Goal: Task Accomplishment & Management: Manage account settings

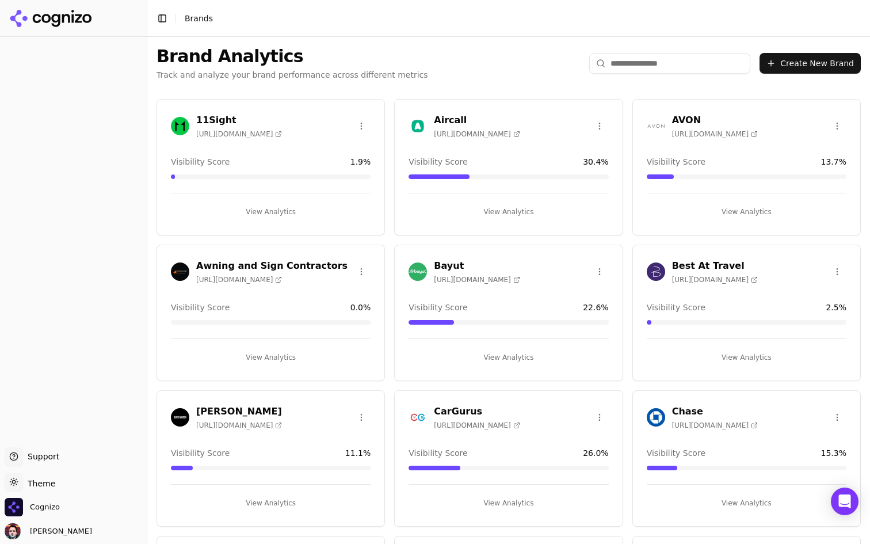
click at [797, 59] on button "Create New Brand" at bounding box center [809, 63] width 101 height 21
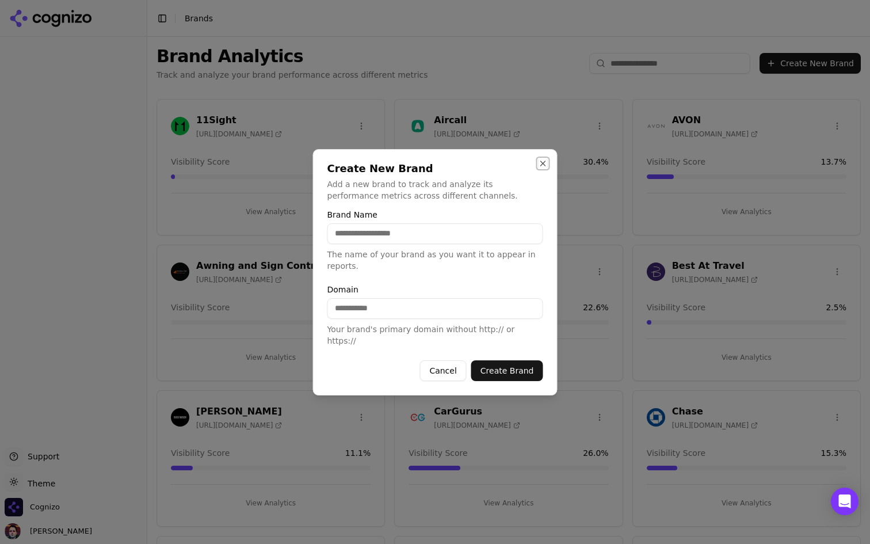
click at [544, 168] on button "Close" at bounding box center [542, 163] width 9 height 9
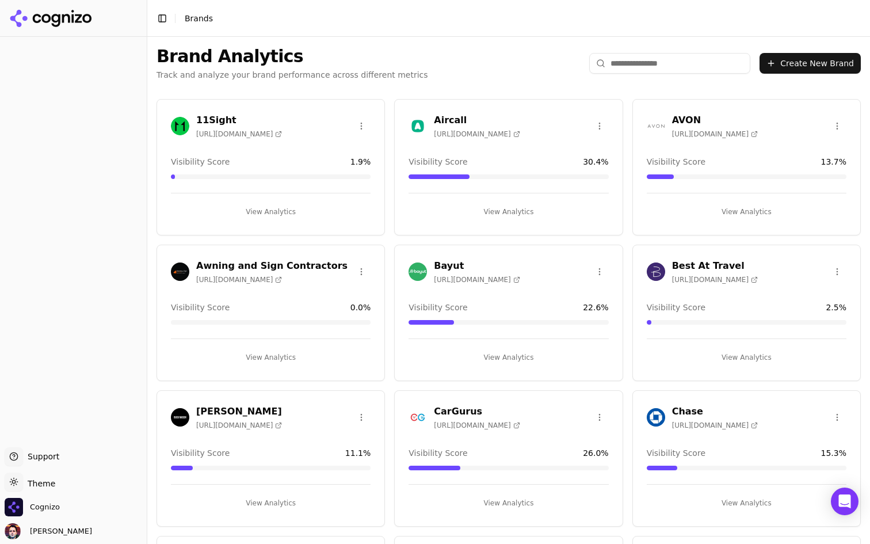
click at [796, 58] on button "Create New Brand" at bounding box center [809, 63] width 101 height 21
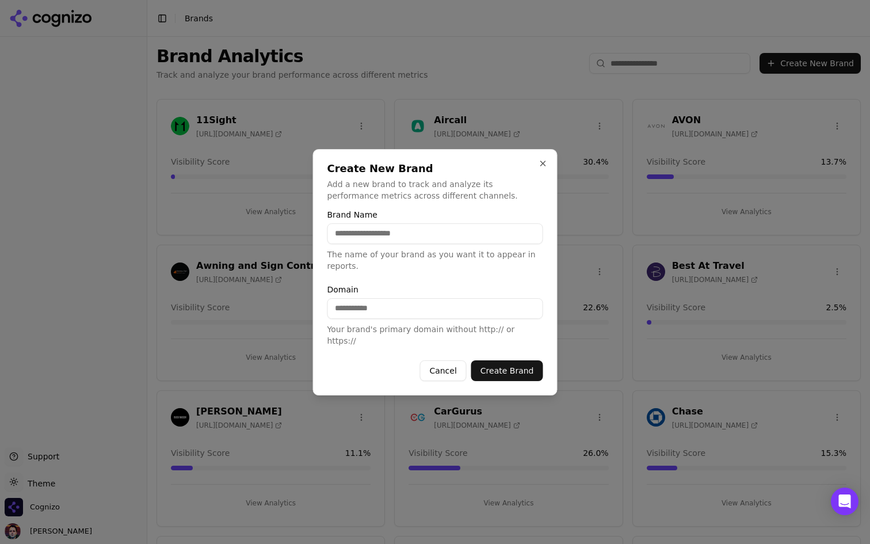
click at [376, 240] on input "Brand Name" at bounding box center [435, 233] width 216 height 21
click at [433, 197] on p "Add a new brand to track and analyze its performance metrics across different c…" at bounding box center [435, 189] width 216 height 23
click at [391, 240] on input "Brand Name" at bounding box center [435, 233] width 216 height 21
click at [441, 201] on p "Add a new brand to track and analyze its performance metrics across different c…" at bounding box center [435, 189] width 216 height 23
click at [413, 240] on input "Brand Name" at bounding box center [435, 233] width 216 height 21
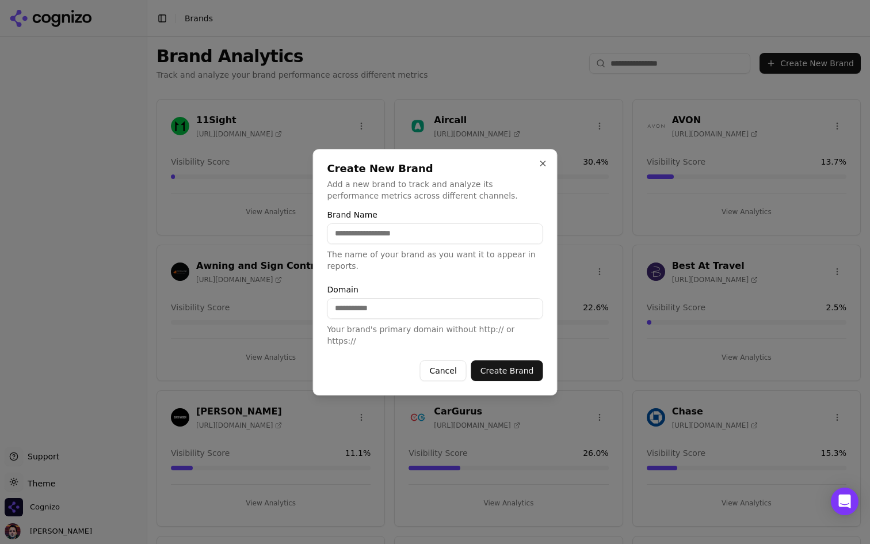
click at [443, 189] on p "Add a new brand to track and analyze its performance metrics across different c…" at bounding box center [435, 189] width 216 height 23
click at [430, 235] on input "Brand Name" at bounding box center [435, 233] width 216 height 21
type input "****"
click at [400, 217] on label "Brand Name" at bounding box center [435, 215] width 216 height 8
click at [400, 223] on input "****" at bounding box center [435, 233] width 216 height 21
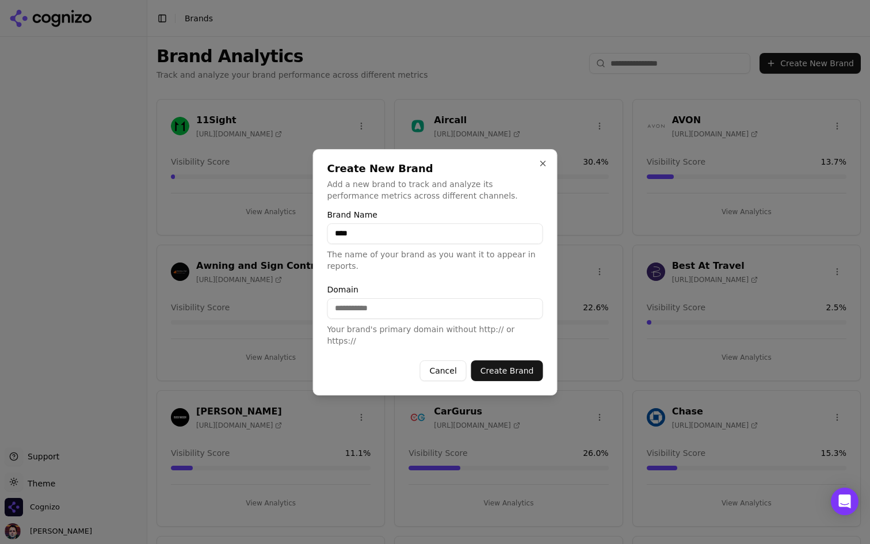
click at [369, 311] on input "Domain" at bounding box center [435, 308] width 216 height 21
type input "**********"
click at [441, 283] on form "**********" at bounding box center [435, 296] width 216 height 170
click at [517, 368] on button "Create Brand" at bounding box center [507, 370] width 72 height 21
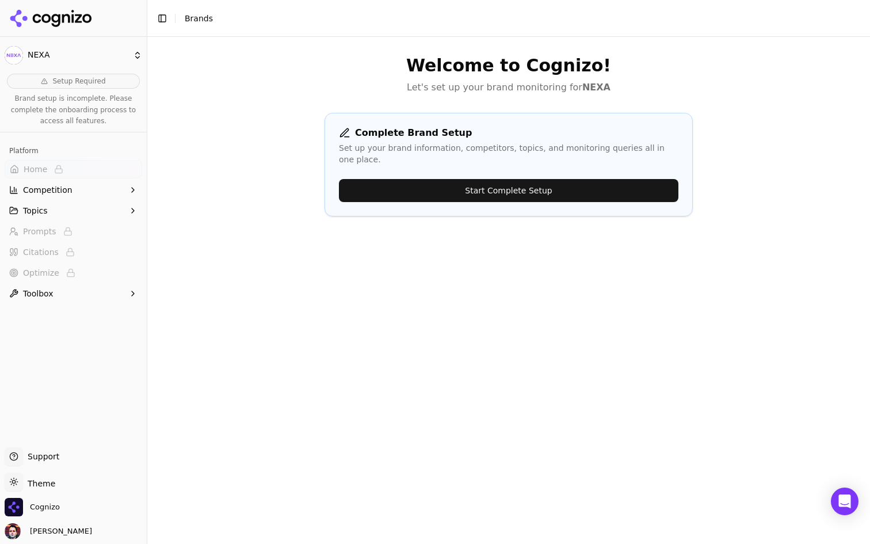
click at [500, 179] on button "Start Complete Setup" at bounding box center [508, 190] width 339 height 23
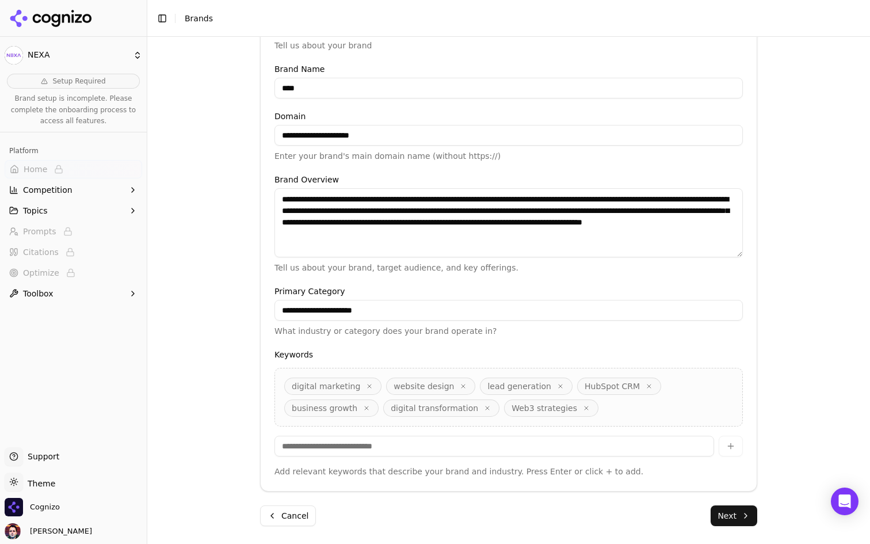
scroll to position [200, 0]
click at [597, 246] on textarea "**********" at bounding box center [508, 222] width 468 height 69
click at [517, 352] on label "Keywords" at bounding box center [508, 354] width 468 height 8
click at [732, 509] on button "Next" at bounding box center [733, 515] width 47 height 21
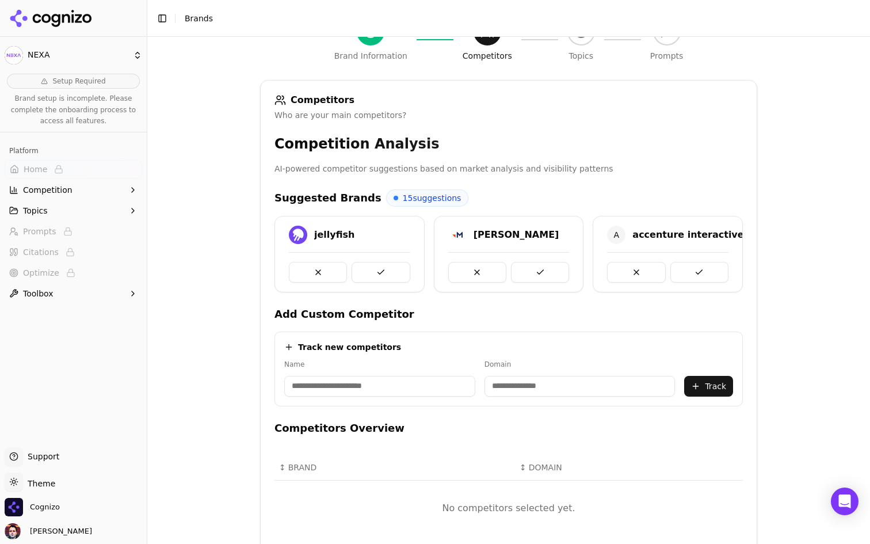
scroll to position [0, 0]
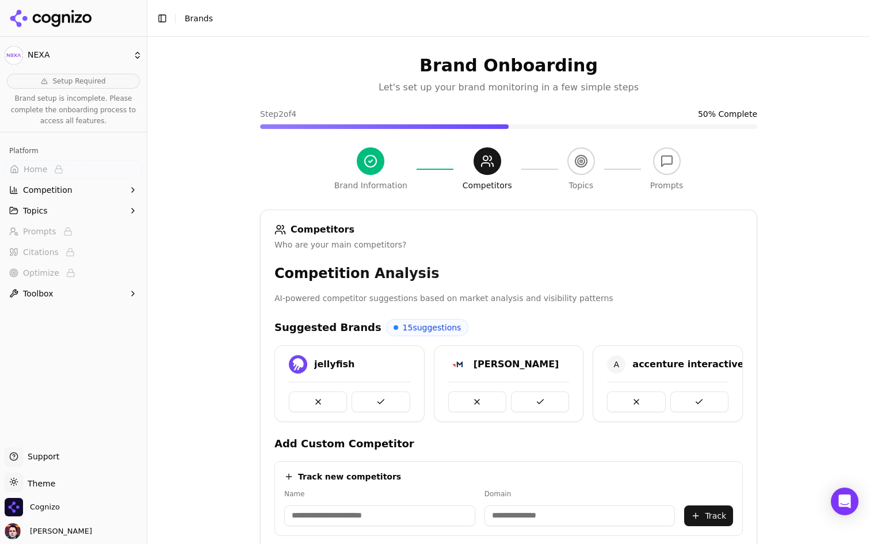
click at [475, 303] on p "AI-powered competitor suggestions based on market analysis and visibility patte…" at bounding box center [508, 298] width 468 height 13
click at [503, 266] on h3 "Competition Analysis" at bounding box center [508, 273] width 468 height 18
click at [444, 298] on p "AI-powered competitor suggestions based on market analysis and visibility patte…" at bounding box center [508, 298] width 468 height 13
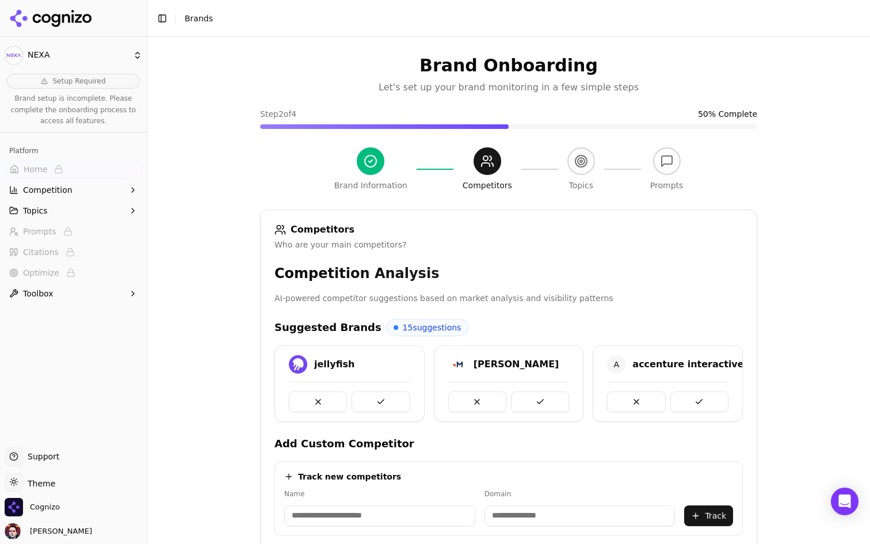
click at [444, 298] on p "AI-powered competitor suggestions based on market analysis and visibility patte…" at bounding box center [508, 298] width 468 height 13
click at [520, 242] on div "Who are your main competitors?" at bounding box center [508, 245] width 468 height 12
click at [72, 188] on button "Competition" at bounding box center [73, 190] width 137 height 18
click at [49, 263] on button "Topics" at bounding box center [73, 266] width 137 height 18
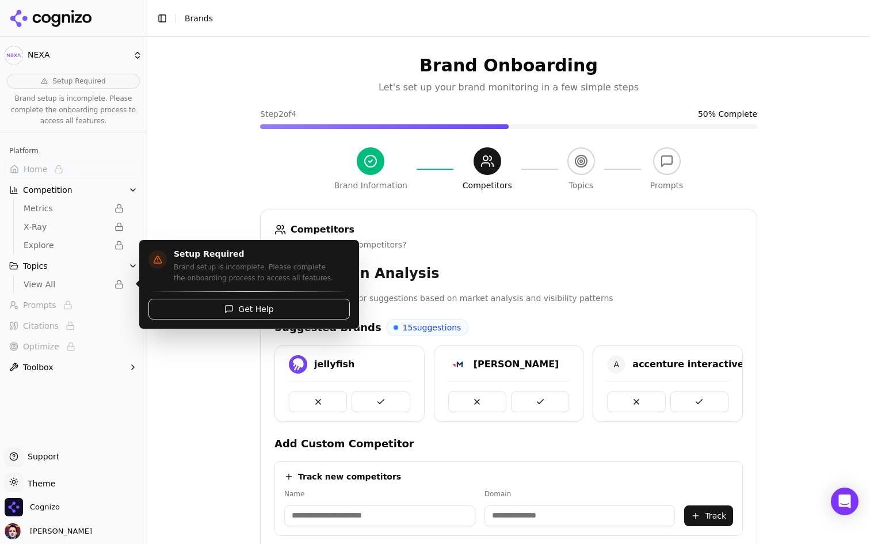
click at [110, 286] on span "View All" at bounding box center [73, 284] width 109 height 16
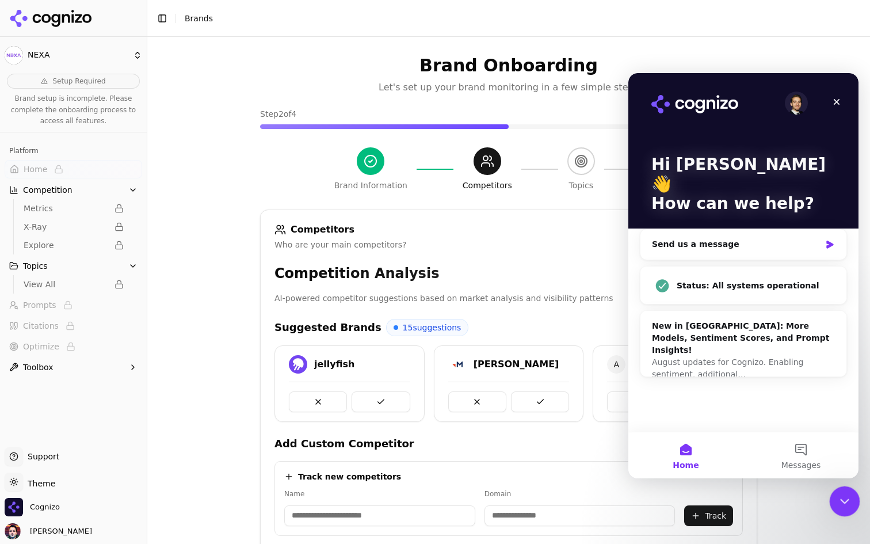
click at [833, 497] on div "Close Intercom Messenger" at bounding box center [843, 500] width 28 height 28
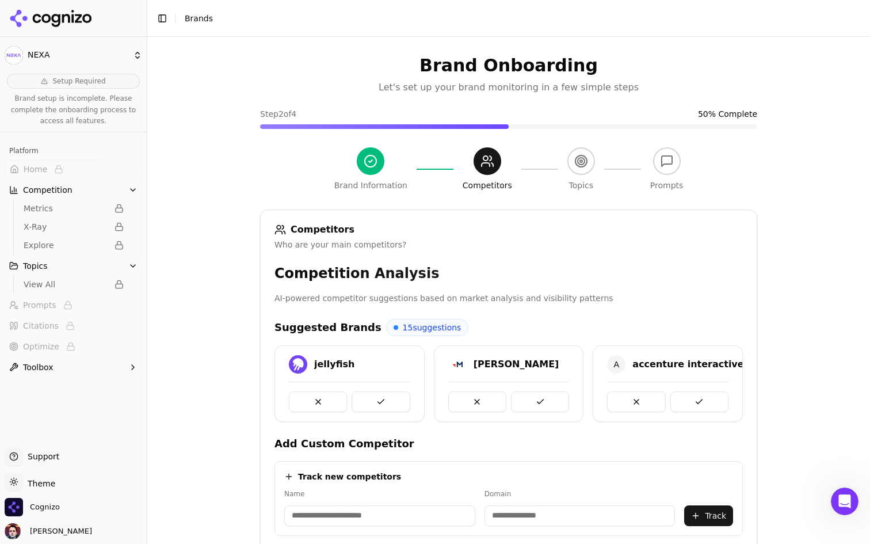
click at [135, 263] on icon "button" at bounding box center [132, 265] width 9 height 9
click at [139, 193] on button "Competition" at bounding box center [73, 190] width 137 height 18
click at [110, 290] on button "Toolbox" at bounding box center [73, 293] width 137 height 18
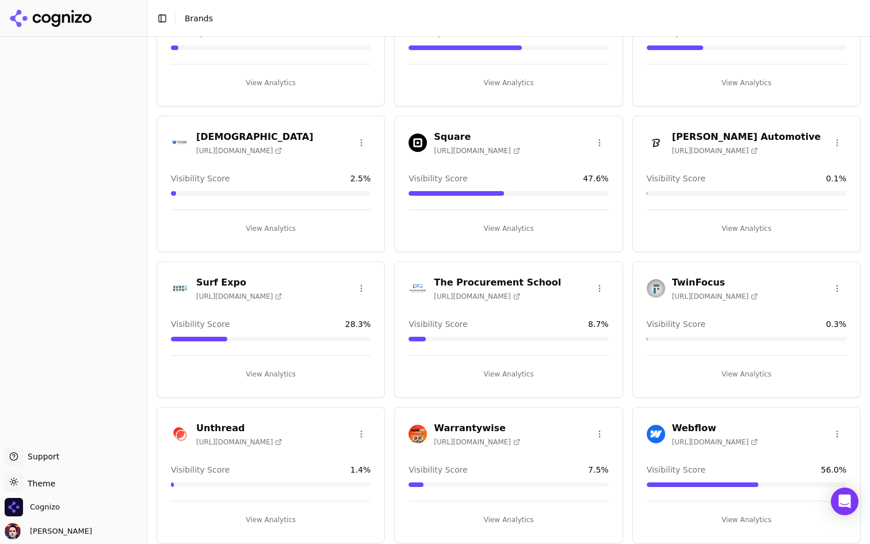
scroll to position [2030, 0]
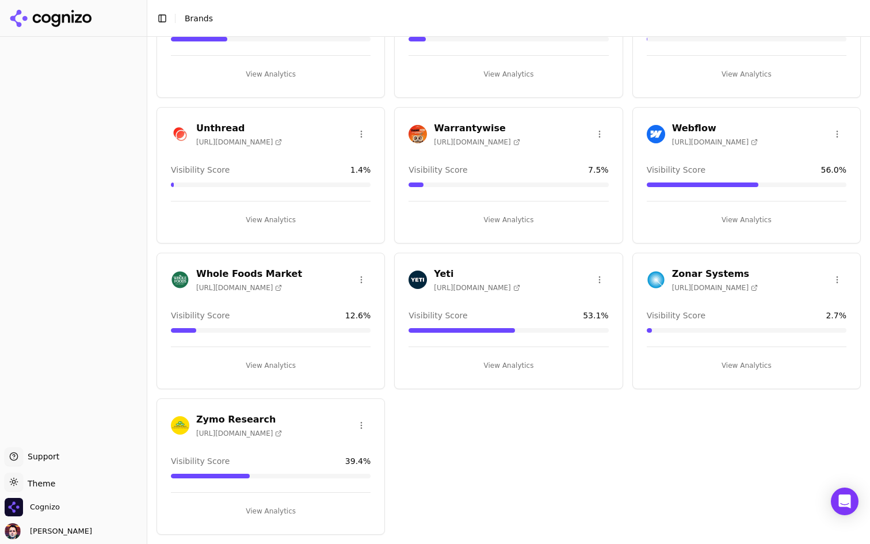
click at [502, 363] on button "View Analytics" at bounding box center [508, 365] width 200 height 18
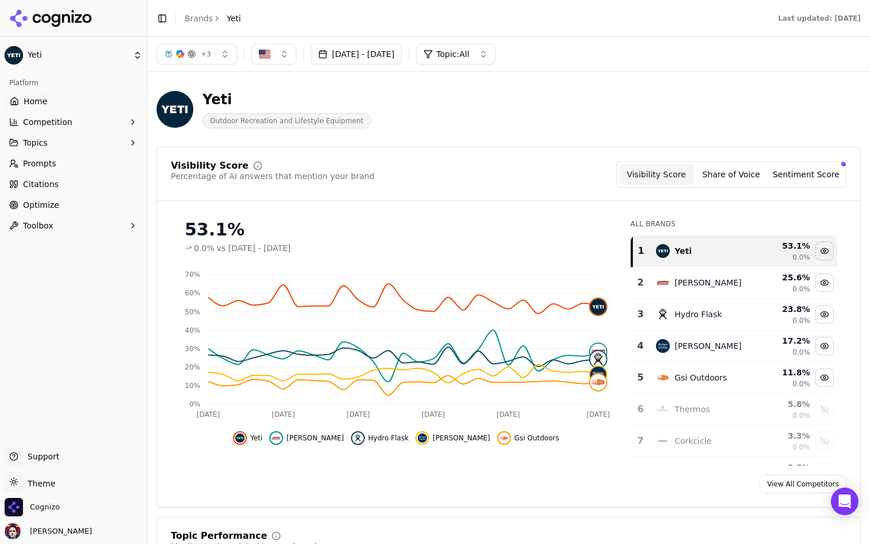
click at [103, 151] on button "Topics" at bounding box center [73, 142] width 137 height 18
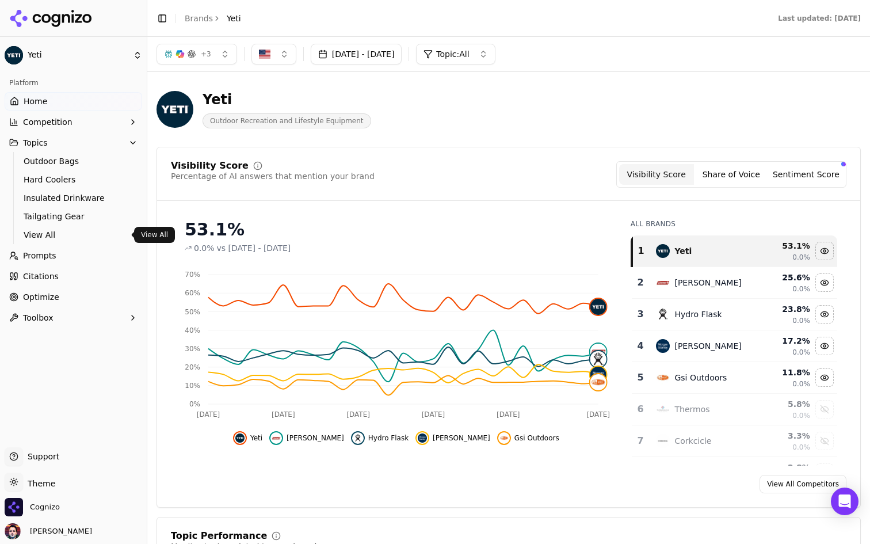
click at [62, 231] on span "View All" at bounding box center [74, 235] width 100 height 12
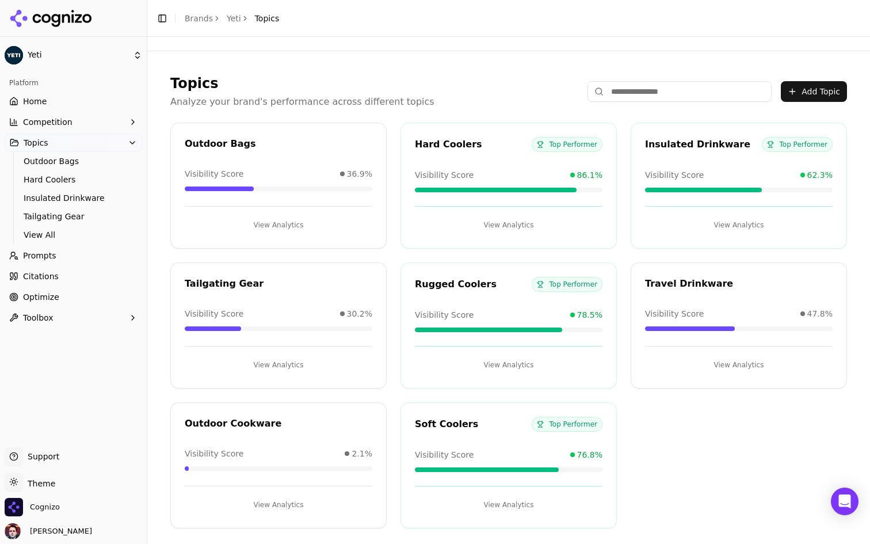
click at [807, 90] on button "Add Topic" at bounding box center [814, 91] width 66 height 21
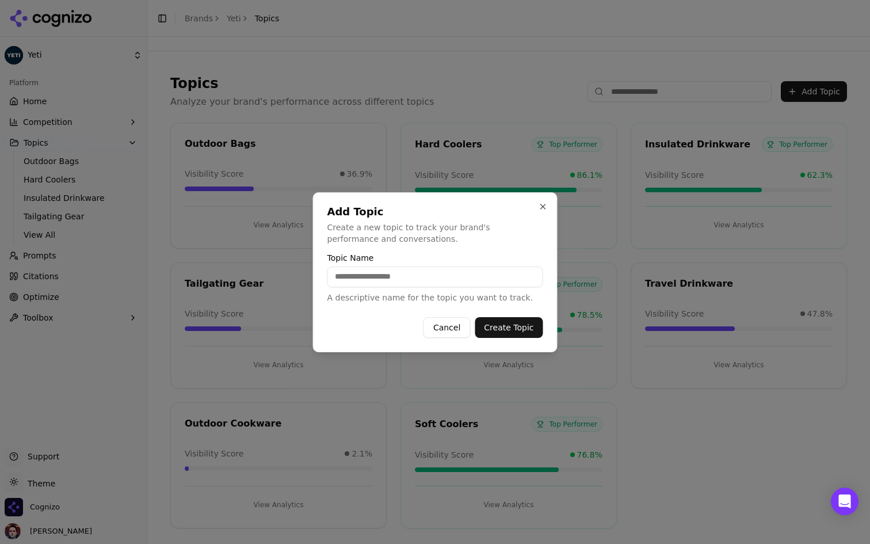
click at [544, 203] on button "Close" at bounding box center [542, 206] width 9 height 9
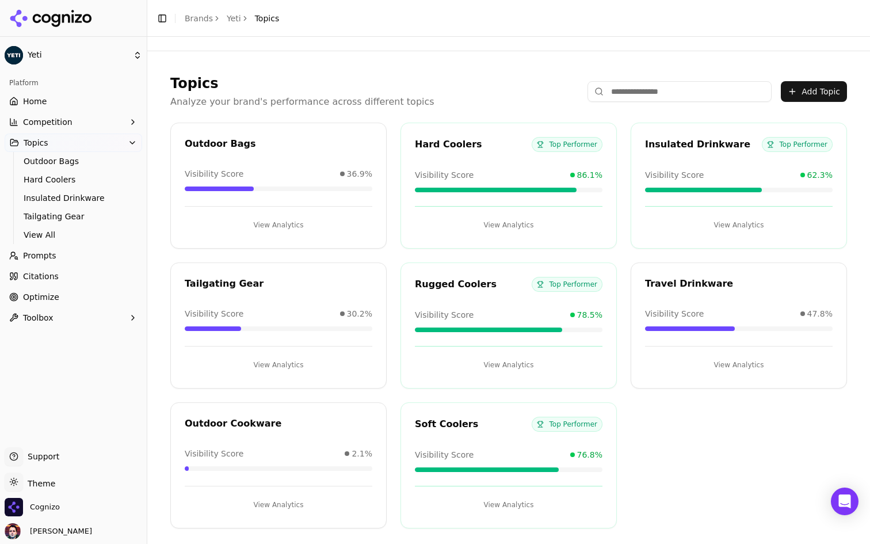
click at [90, 250] on link "Prompts" at bounding box center [73, 255] width 137 height 18
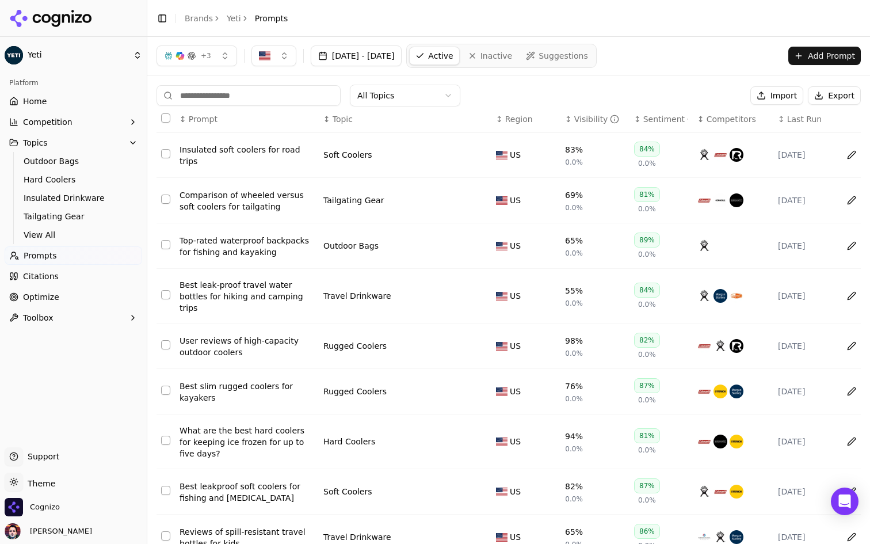
click at [63, 277] on link "Citations" at bounding box center [73, 276] width 137 height 18
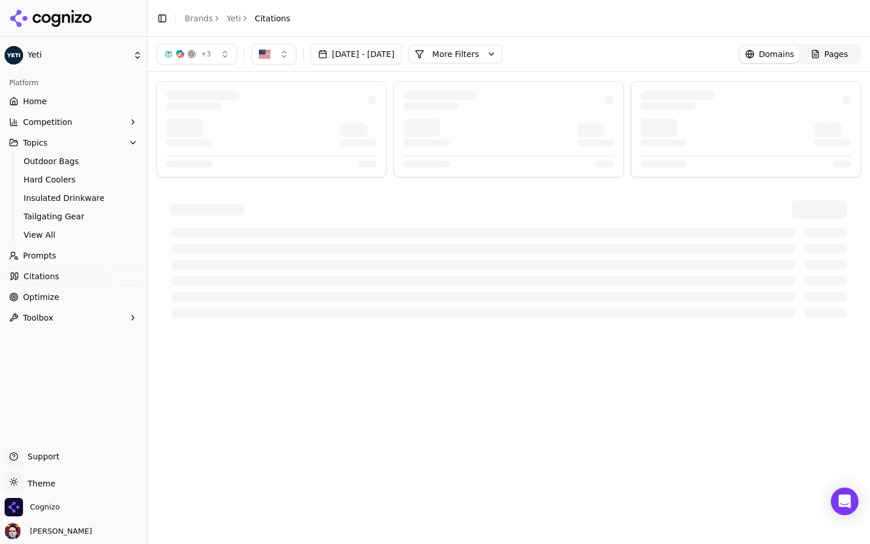
click at [502, 55] on button "More Filters" at bounding box center [455, 54] width 94 height 18
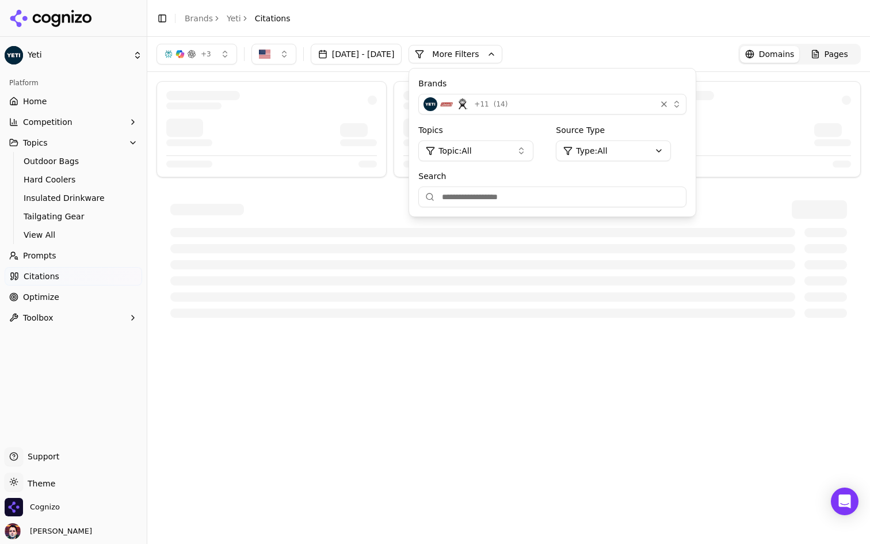
click at [502, 55] on button "More Filters" at bounding box center [455, 54] width 94 height 18
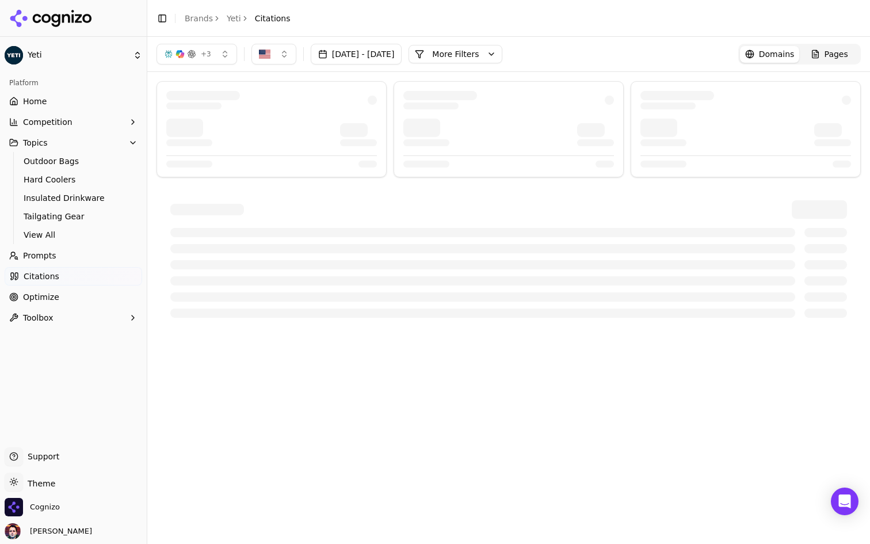
click at [502, 55] on button "More Filters" at bounding box center [455, 54] width 94 height 18
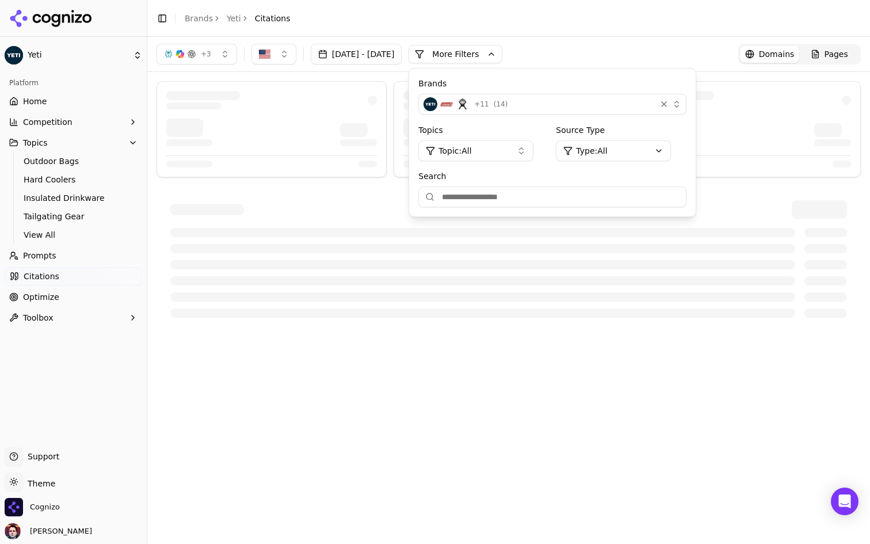
click at [559, 112] on button "+ 11 ( 14 )" at bounding box center [552, 104] width 268 height 21
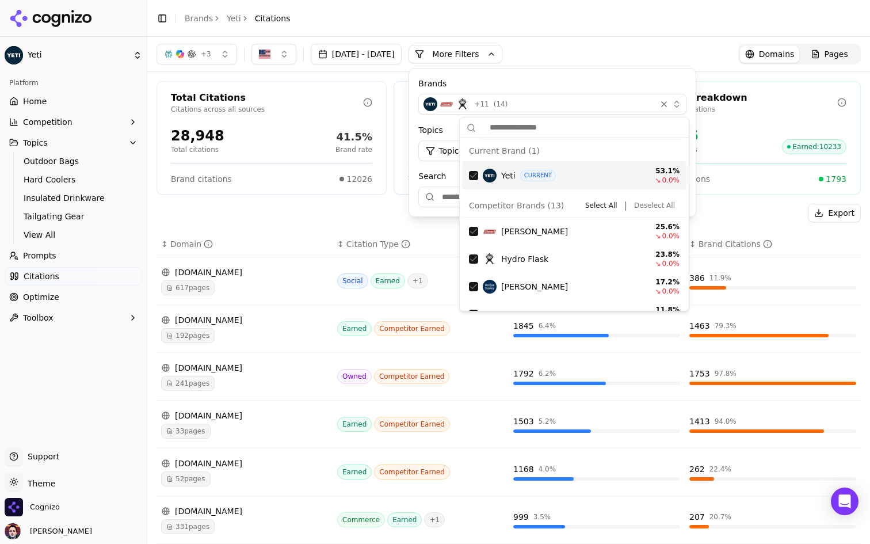
click at [614, 46] on div "+ 3 [DATE] - [DATE] More More Filters Brands + 11 ( 14 ) Topics Topic: All Sour…" at bounding box center [508, 54] width 704 height 21
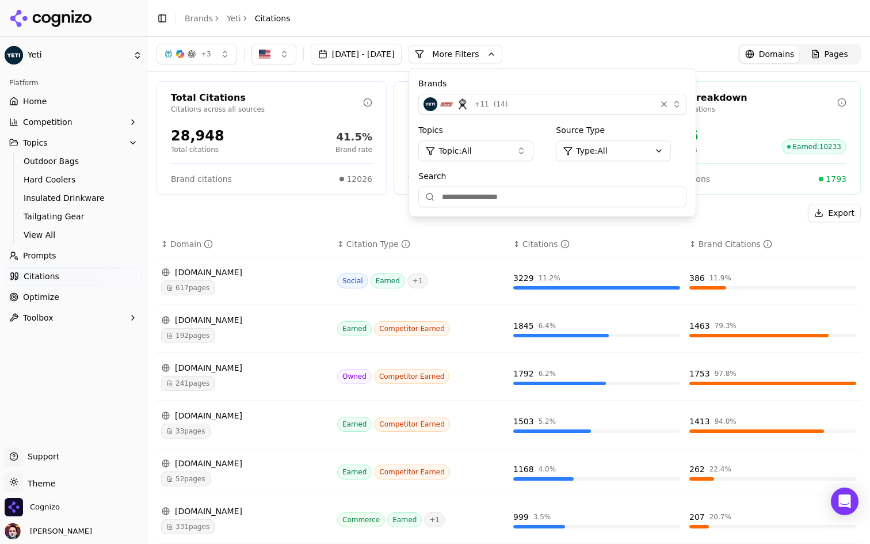
click at [614, 46] on div "+ 3 [DATE] - [DATE] More More Filters Brands + 11 ( 14 ) Topics Topic: All Sour…" at bounding box center [508, 54] width 704 height 21
click at [597, 48] on div "+ 3 [DATE] - [DATE] More More Filters Brands + 11 ( 14 ) Topics Topic: All Sour…" at bounding box center [508, 54] width 704 height 21
click at [553, 28] on header "Toggle Sidebar Brands Yeti Citations" at bounding box center [508, 18] width 723 height 37
click at [520, 66] on div "+ 3 [DATE] - [DATE] More More Filters Brands + 11 ( 14 ) Topics Topic: All Sour…" at bounding box center [508, 54] width 723 height 35
click at [502, 54] on button "More Filters" at bounding box center [455, 54] width 94 height 18
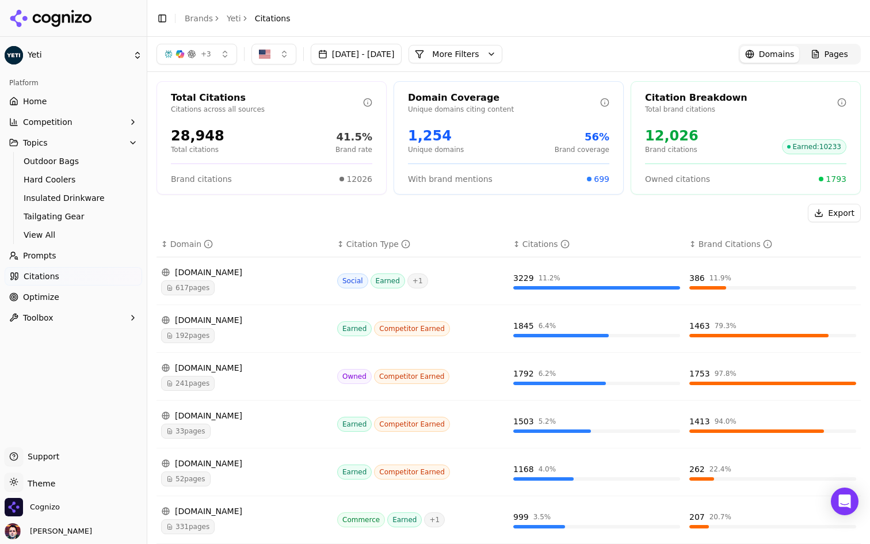
click at [502, 55] on button "More Filters" at bounding box center [455, 54] width 94 height 18
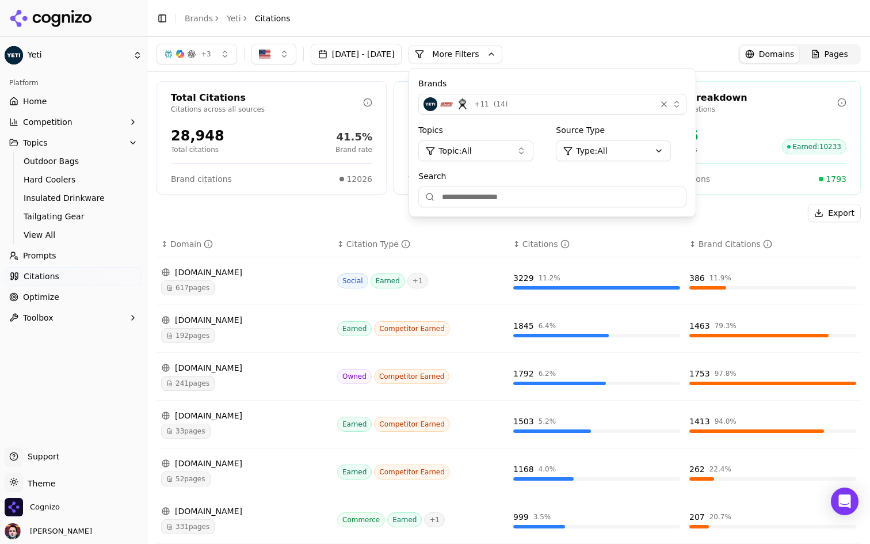
click at [502, 49] on button "More Filters" at bounding box center [455, 54] width 94 height 18
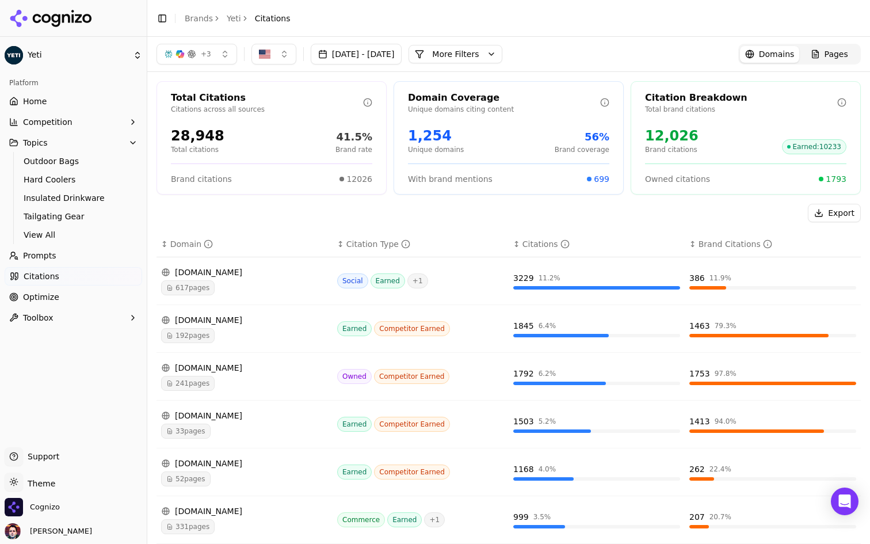
click at [614, 61] on div "+ 3 [DATE] - [DATE] More More Filters Domains Pages" at bounding box center [508, 54] width 704 height 21
click at [246, 272] on div "[DOMAIN_NAME]" at bounding box center [244, 272] width 167 height 12
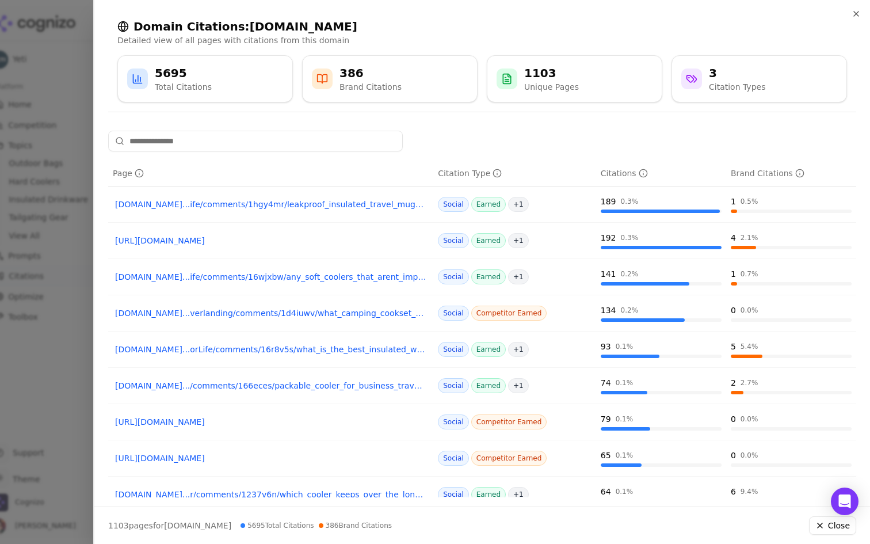
click at [861, 14] on div "Domain Citations: [DOMAIN_NAME] Detailed view of all pages with citations from …" at bounding box center [481, 60] width 775 height 121
click at [857, 14] on icon "button" at bounding box center [855, 13] width 9 height 9
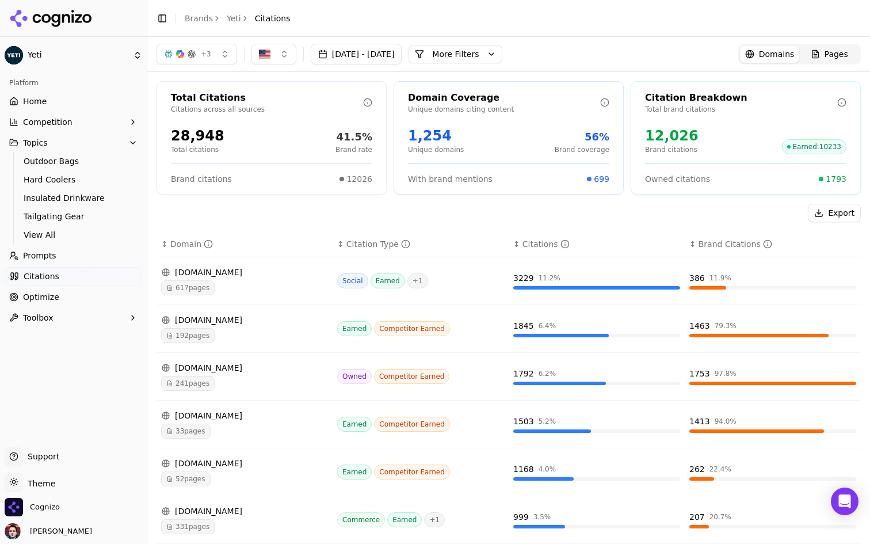
click at [502, 59] on button "More Filters" at bounding box center [455, 54] width 94 height 18
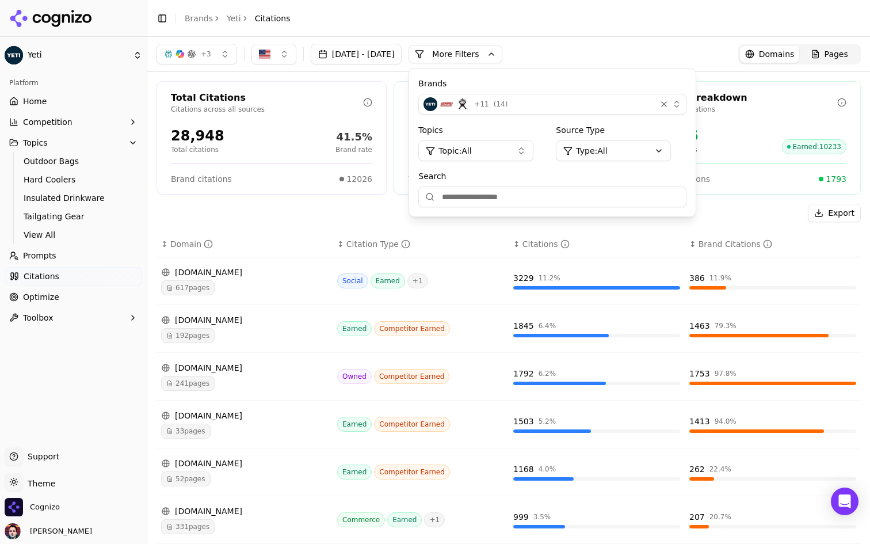
click at [607, 51] on div "+ 3 [DATE] - [DATE] More More Filters Brands + 11 ( 14 ) Topics Topic: All Sour…" at bounding box center [508, 54] width 704 height 21
click at [502, 53] on button "More Filters" at bounding box center [455, 54] width 94 height 18
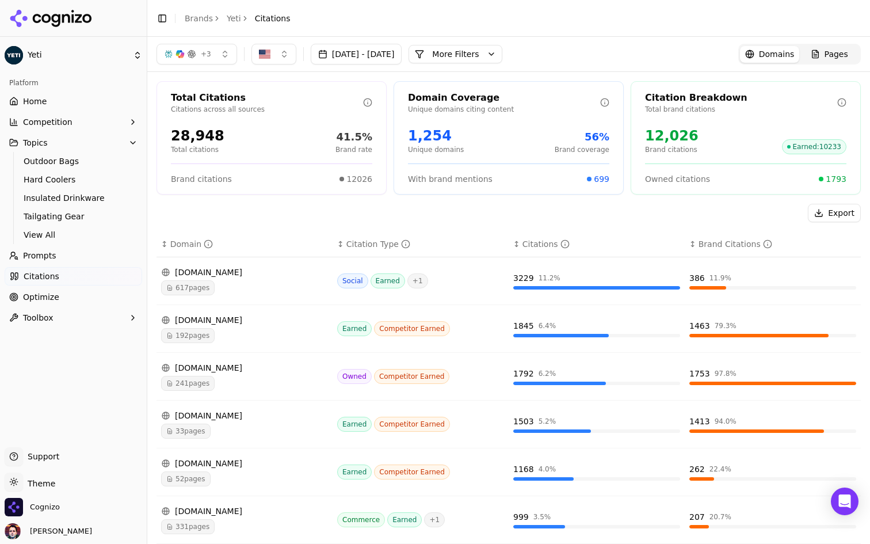
click at [250, 269] on div "[DOMAIN_NAME]" at bounding box center [244, 272] width 167 height 12
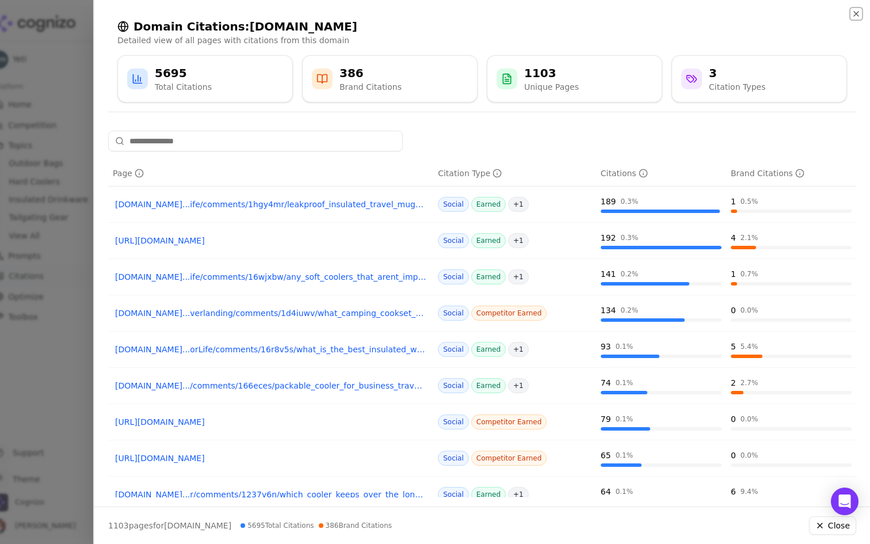
click at [857, 17] on icon "button" at bounding box center [855, 13] width 9 height 9
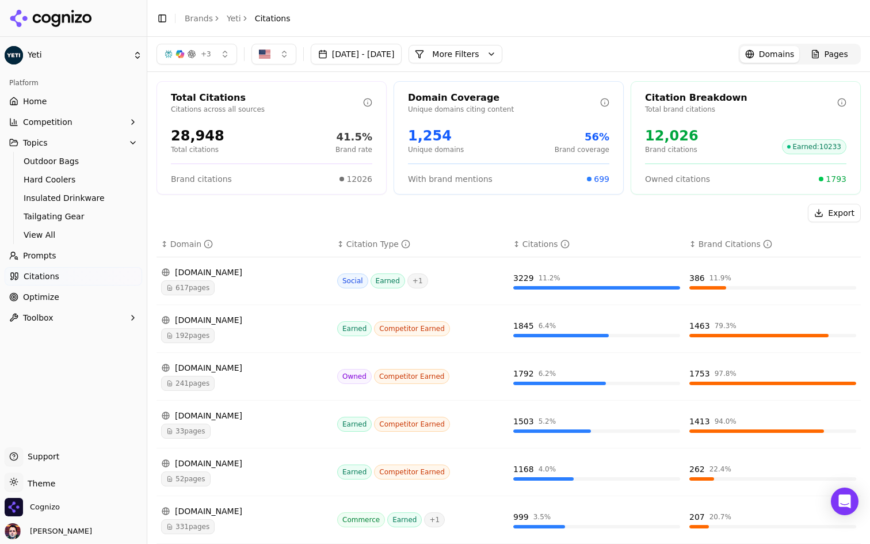
click at [501, 55] on button "More Filters" at bounding box center [455, 54] width 94 height 18
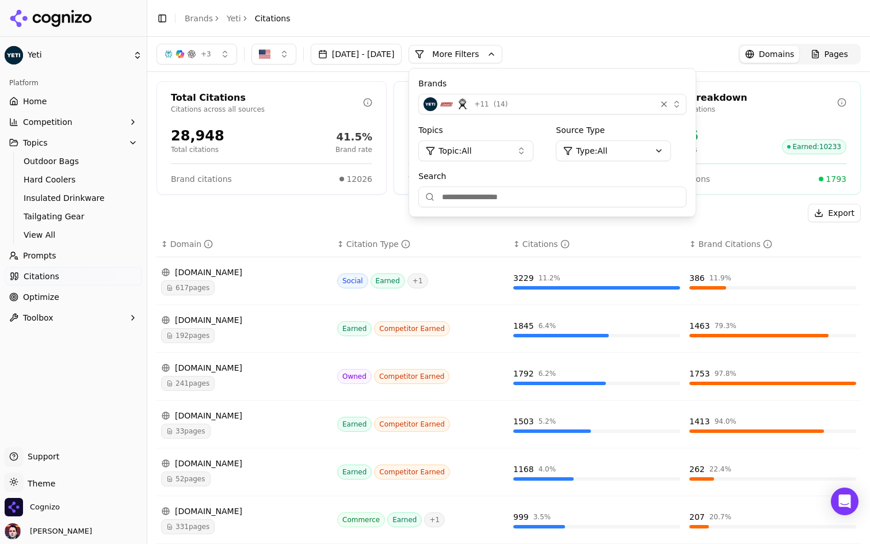
click at [277, 255] on th "↕ Domain" at bounding box center [244, 244] width 176 height 26
click at [277, 289] on div "617 pages" at bounding box center [244, 287] width 167 height 15
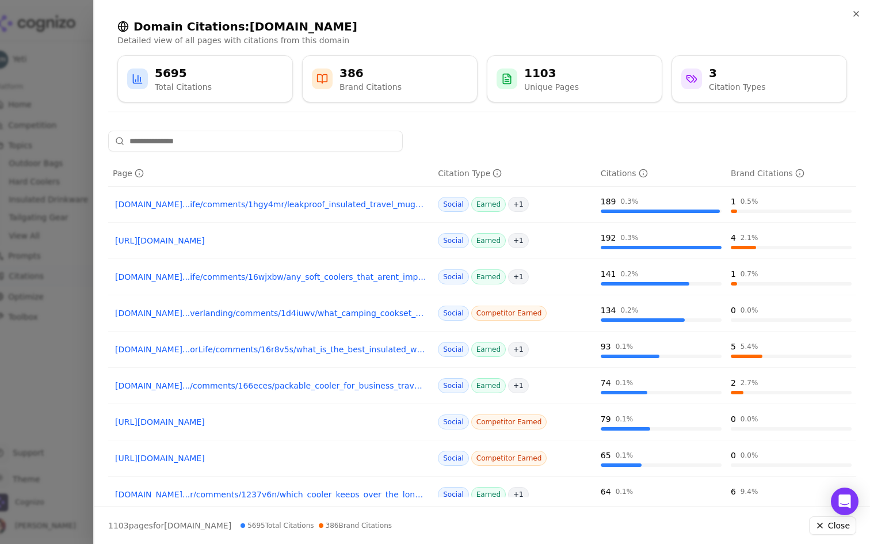
click at [858, 6] on div "Domain Citations: [DOMAIN_NAME] Detailed view of all pages with citations from …" at bounding box center [481, 60] width 775 height 121
click at [855, 11] on icon "button" at bounding box center [855, 13] width 9 height 9
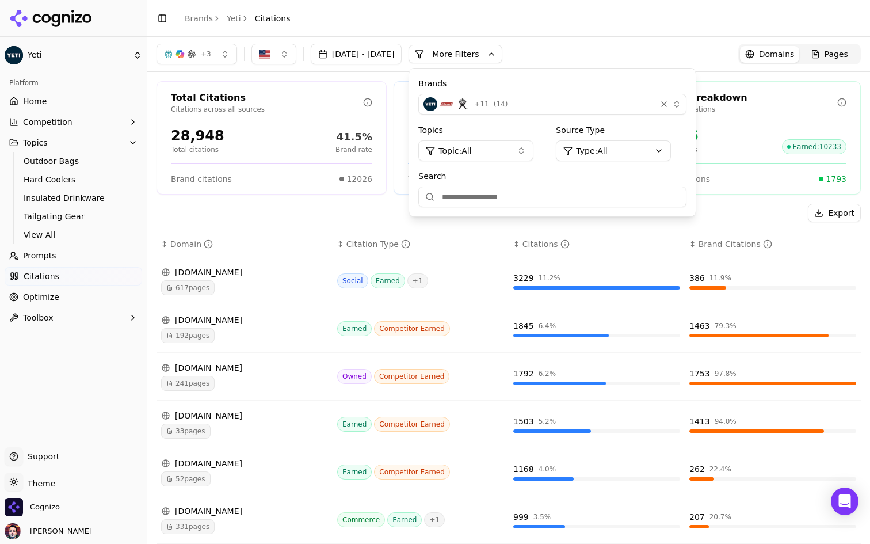
click at [414, 230] on div "Export ↕ Domain ↕ Citation Type ↕ Citations ↕ Brand Citations [DOMAIN_NAME] 617…" at bounding box center [508, 483] width 704 height 559
click at [502, 56] on button "More Filters" at bounding box center [455, 54] width 94 height 18
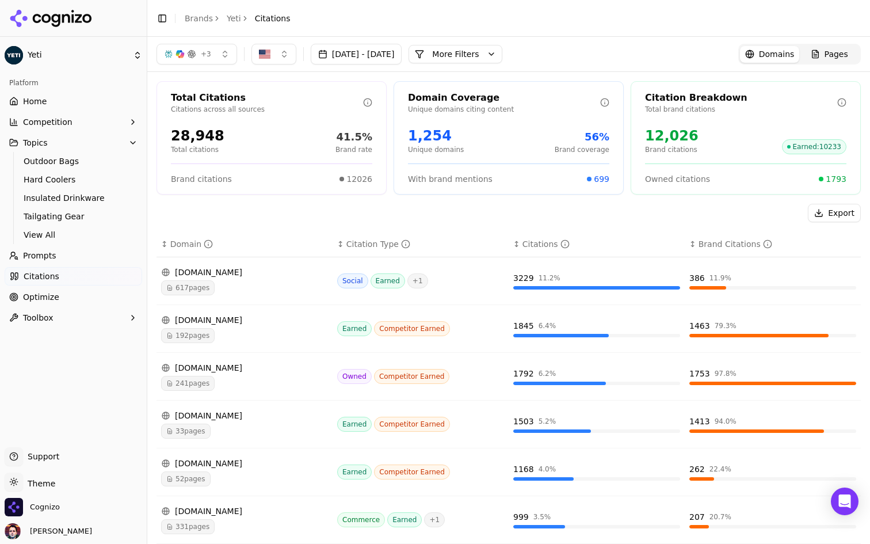
click at [62, 289] on link "Optimize" at bounding box center [73, 297] width 137 height 18
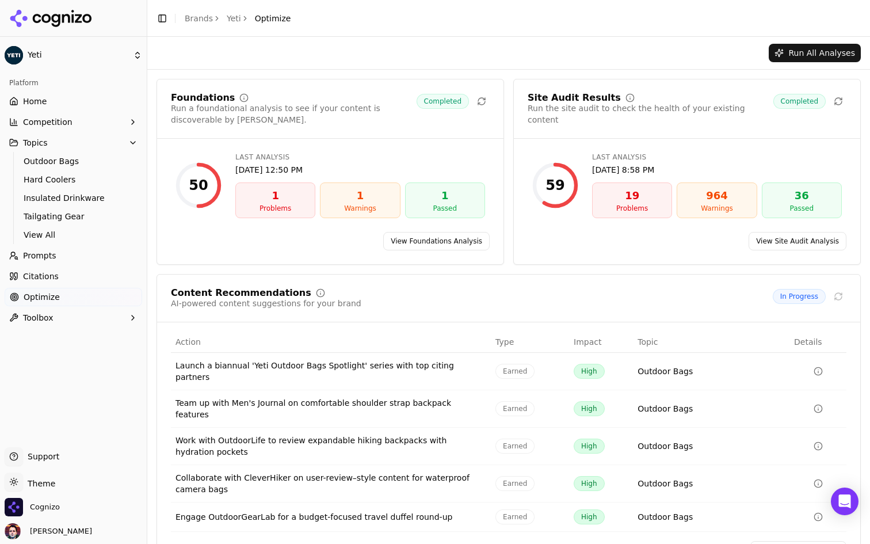
click at [71, 100] on link "Home" at bounding box center [73, 101] width 137 height 18
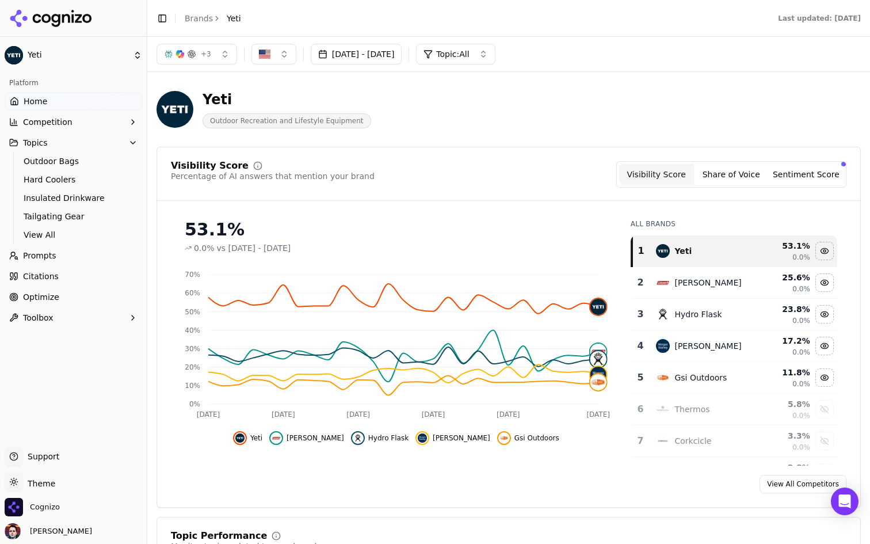
click at [197, 54] on div "+ 3" at bounding box center [187, 53] width 47 height 9
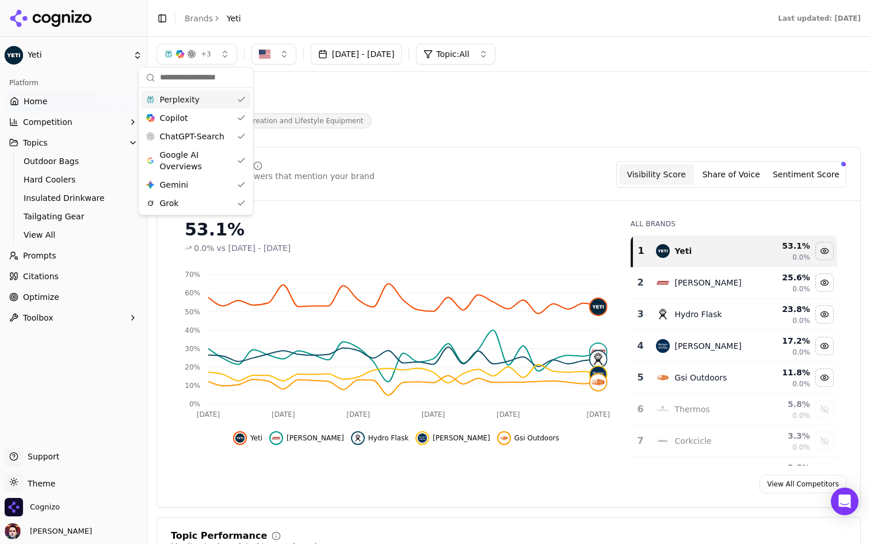
click at [197, 54] on div "+ 3" at bounding box center [187, 53] width 47 height 9
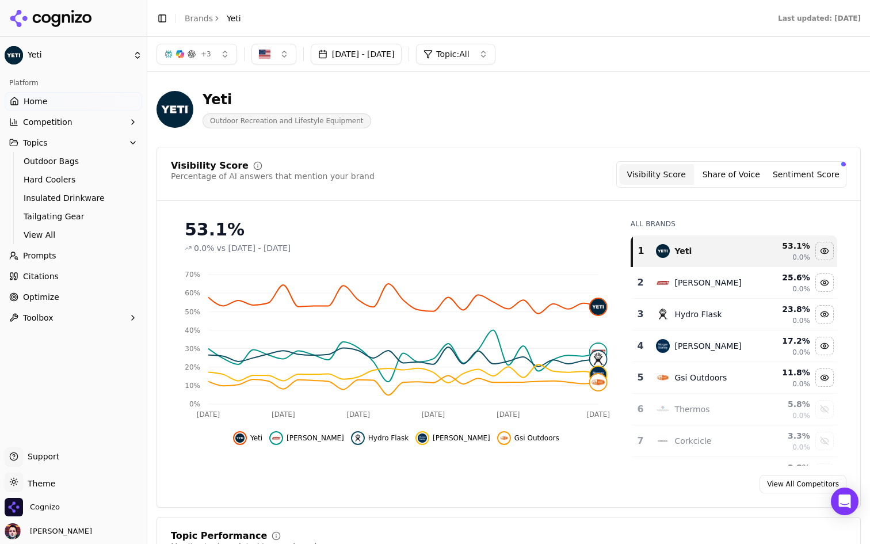
click at [202, 49] on span "+ 3" at bounding box center [206, 53] width 10 height 9
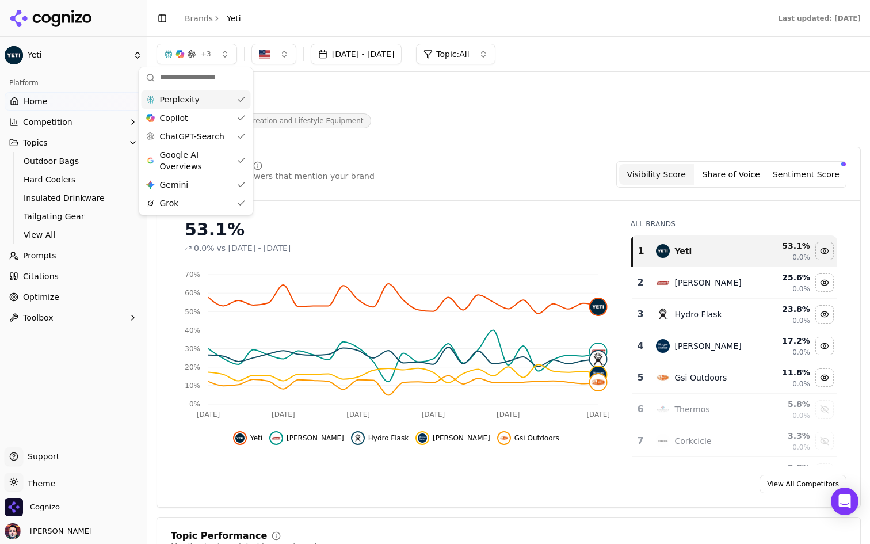
click at [202, 49] on span "+ 3" at bounding box center [206, 53] width 10 height 9
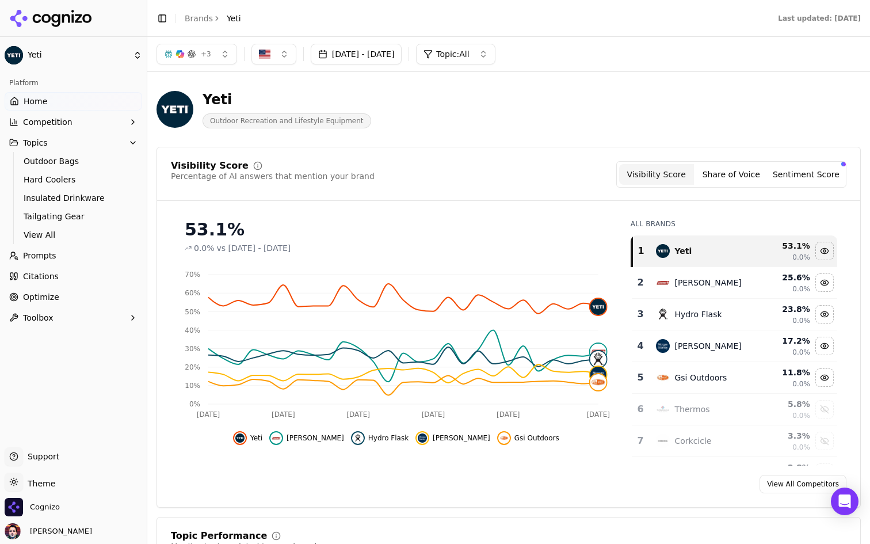
click at [498, 120] on div "Yeti Outdoor Recreation and Lifestyle Equipment" at bounding box center [413, 109] width 515 height 38
click at [274, 48] on button "button" at bounding box center [273, 54] width 45 height 21
click at [87, 229] on span "View All" at bounding box center [74, 235] width 100 height 12
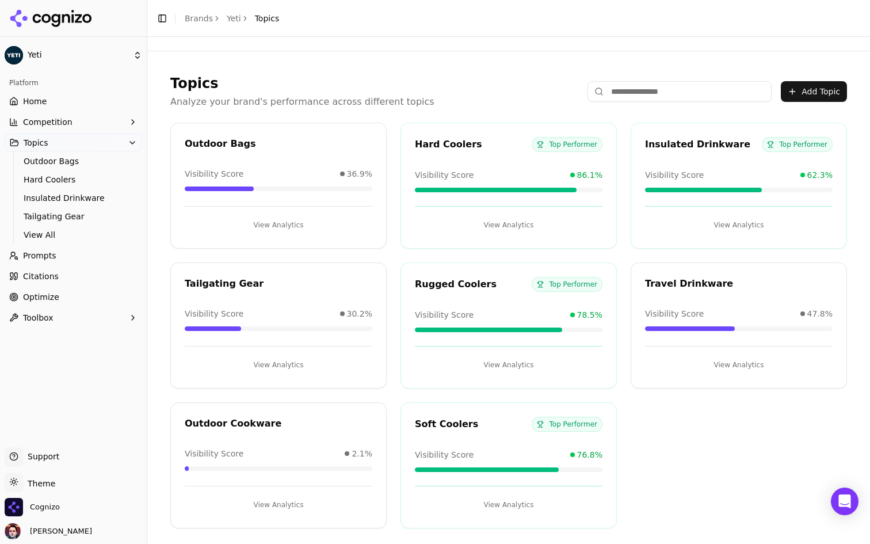
click at [112, 51] on html "Yeti Platform Home Competition Topics Outdoor Bags Hard Coolers Insulated Drink…" at bounding box center [435, 272] width 870 height 544
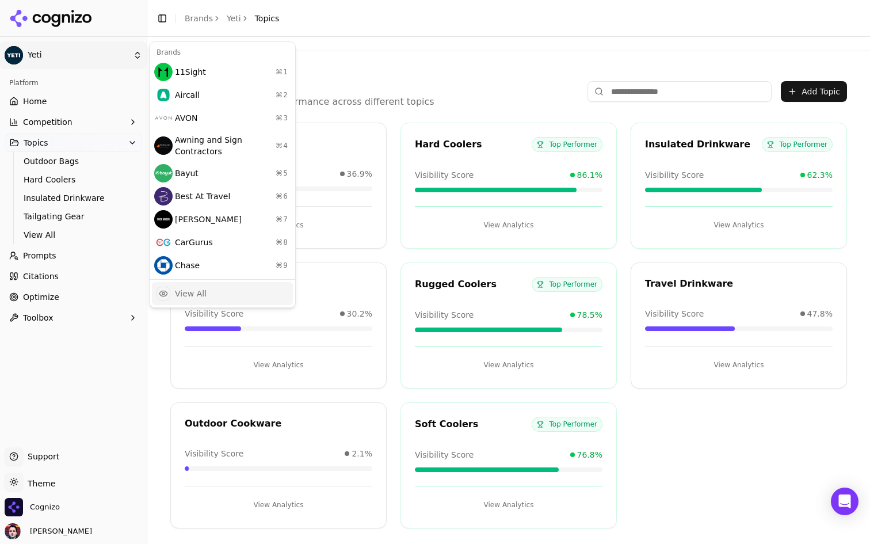
click at [235, 292] on div "View All" at bounding box center [222, 293] width 141 height 23
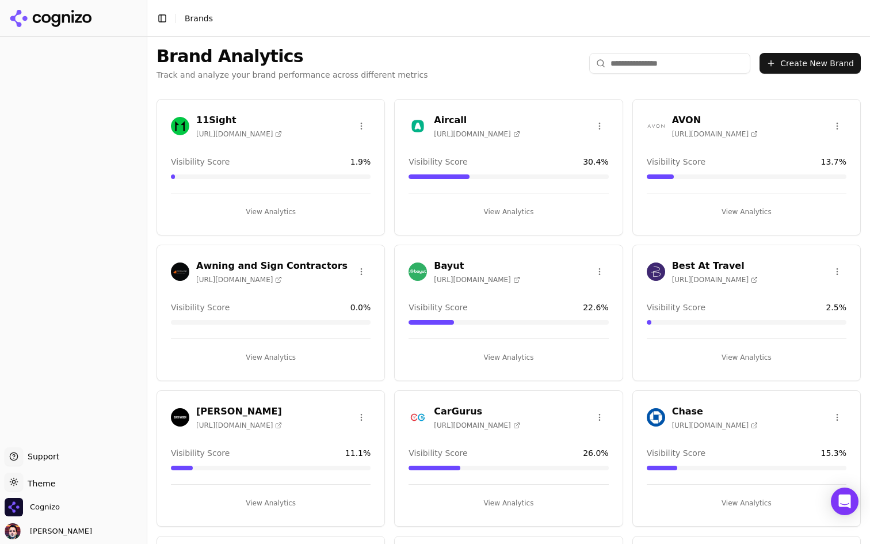
click at [51, 480] on html "Support Support Toggle theme Theme Cognizo [PERSON_NAME] Toggle Sidebar Brands …" at bounding box center [435, 272] width 870 height 544
click at [60, 445] on div "Dark" at bounding box center [41, 439] width 68 height 18
